Goal: Navigation & Orientation: Understand site structure

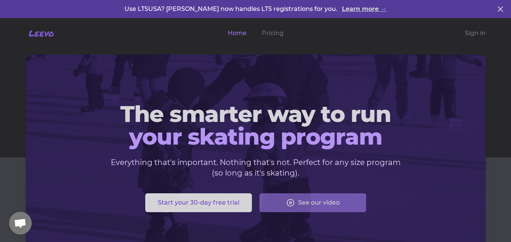
scroll to position [1968, 0]
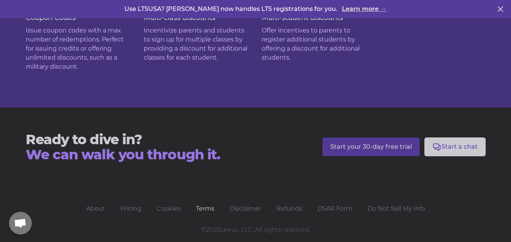
click at [204, 205] on link "Terms" at bounding box center [205, 208] width 19 height 7
click at [164, 205] on link "Cookies" at bounding box center [168, 208] width 24 height 7
